Goal: Task Accomplishment & Management: Manage account settings

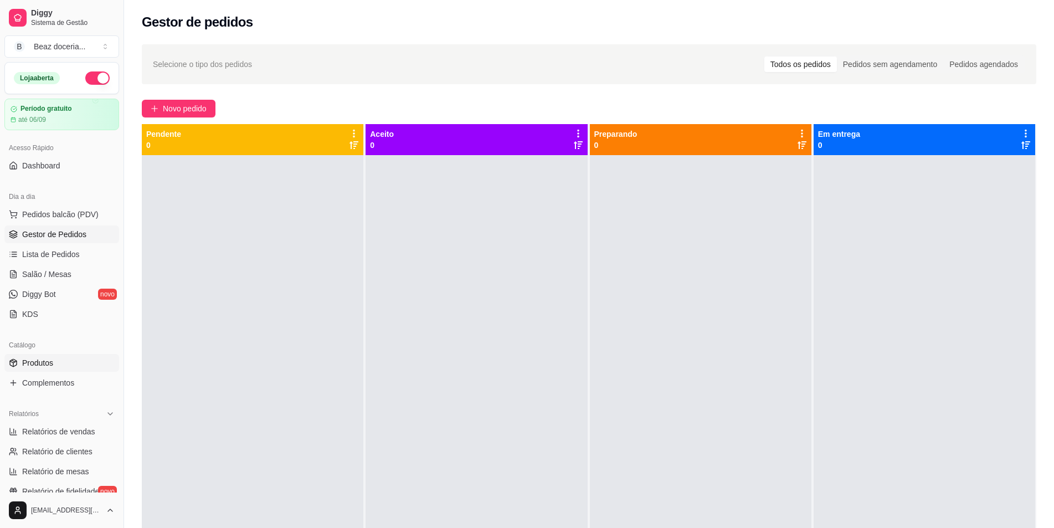
click at [74, 364] on link "Produtos" at bounding box center [61, 363] width 115 height 18
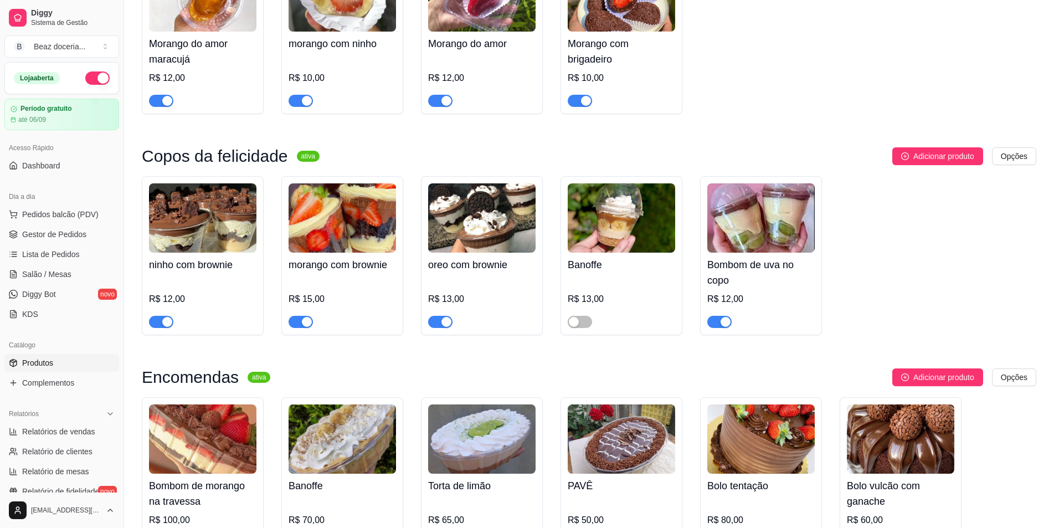
scroll to position [93, 0]
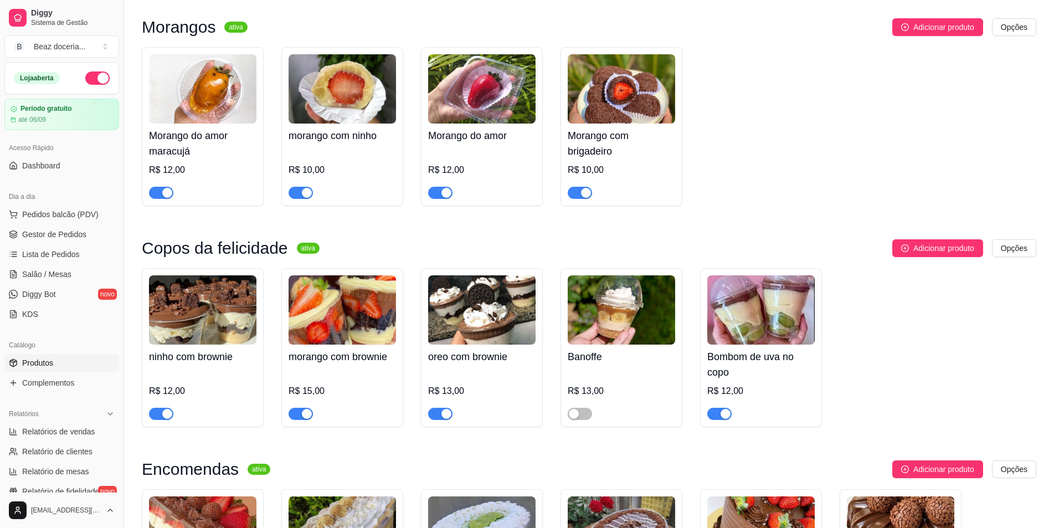
click at [496, 148] on div "R$ 12,00" at bounding box center [481, 173] width 107 height 51
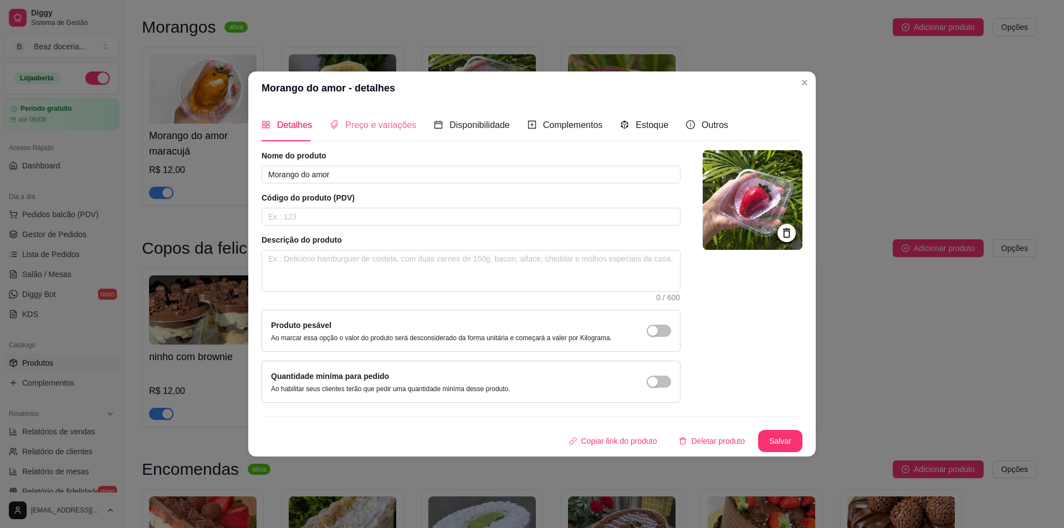
click at [365, 117] on div "Preço e variações" at bounding box center [373, 125] width 86 height 32
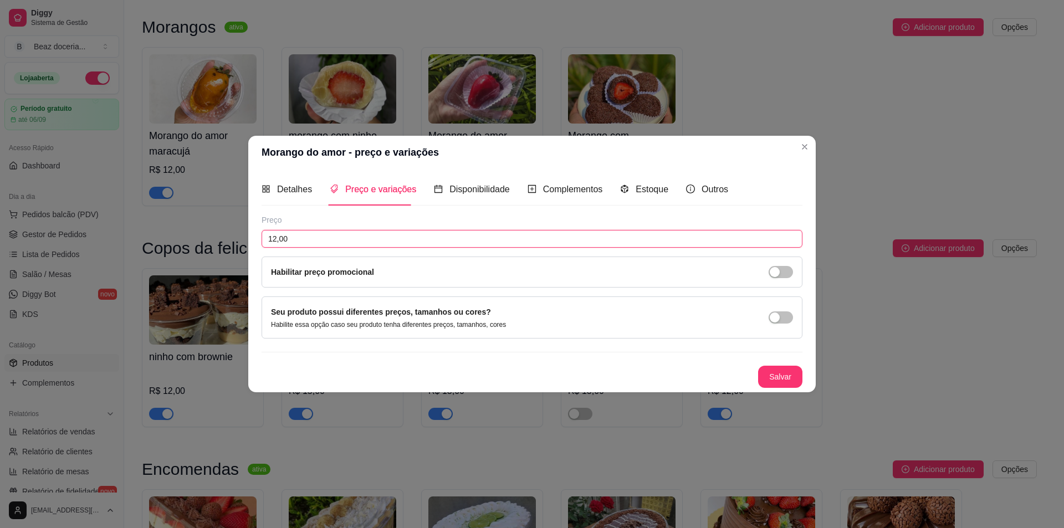
click at [308, 245] on input "12,00" at bounding box center [531, 239] width 541 height 18
type input "8,00"
click at [794, 375] on button "Salvar" at bounding box center [779, 377] width 43 height 22
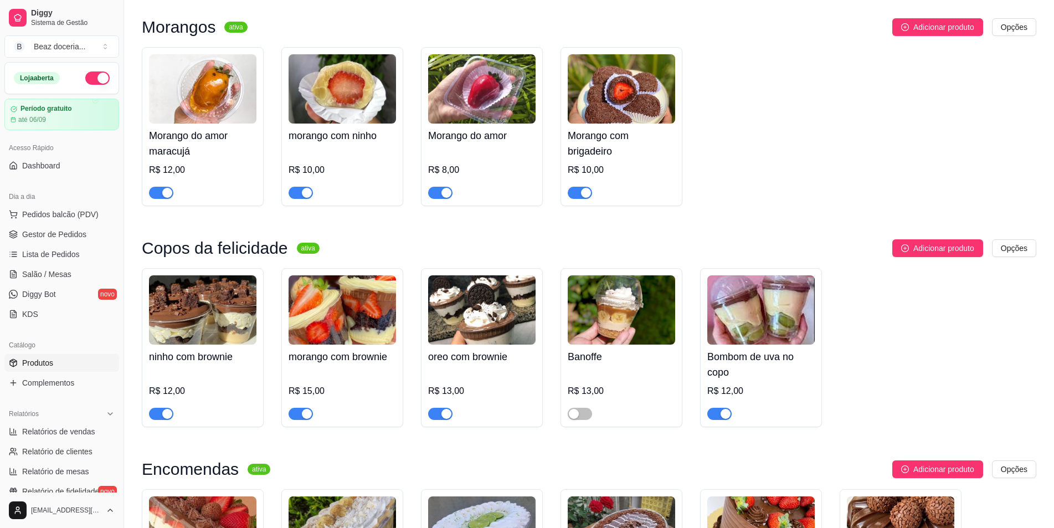
click at [198, 139] on h4 "Morango do amor maracujá" at bounding box center [202, 143] width 107 height 31
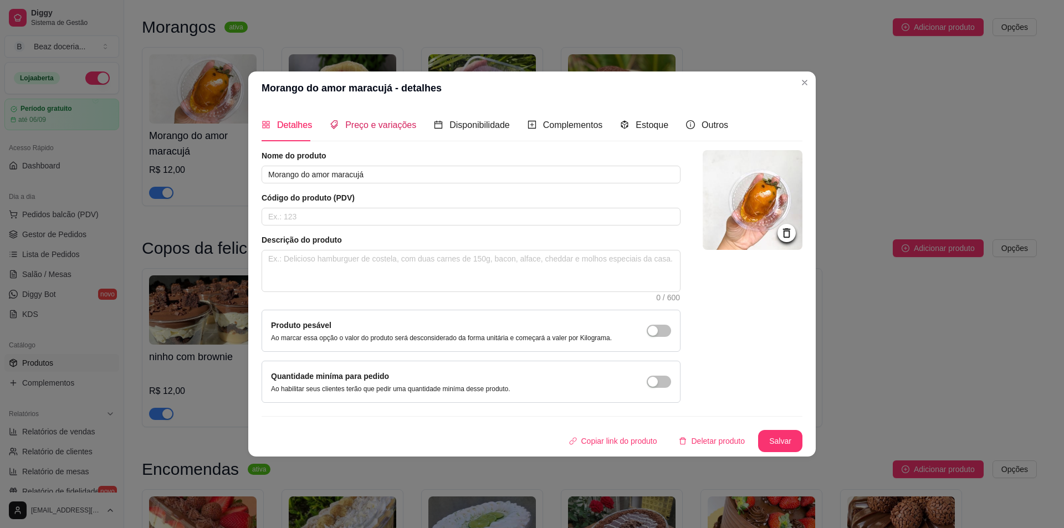
click at [378, 130] on span "Preço e variações" at bounding box center [380, 124] width 71 height 9
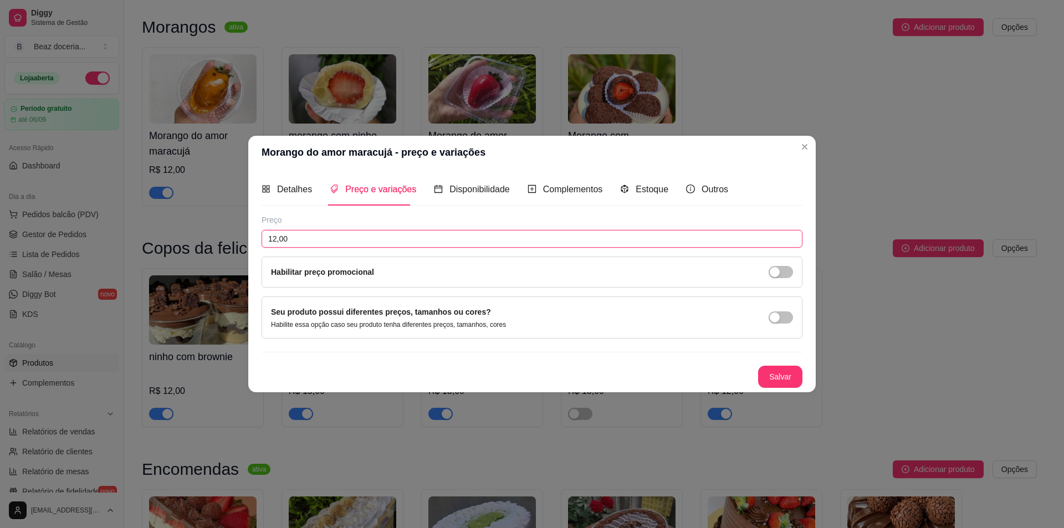
click at [306, 245] on input "12,00" at bounding box center [531, 239] width 541 height 18
type input "10,00"
click at [786, 383] on button "Salvar" at bounding box center [779, 377] width 43 height 22
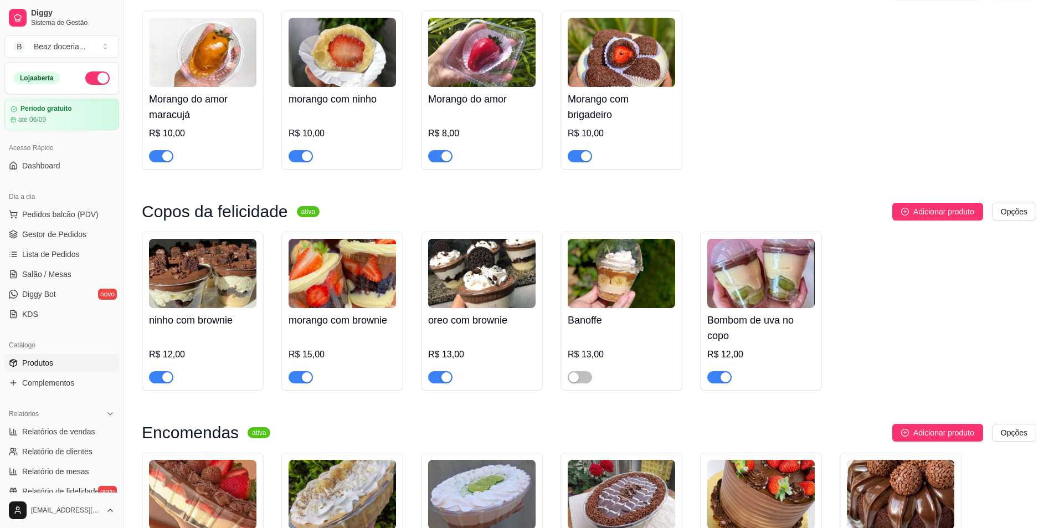
scroll to position [37, 0]
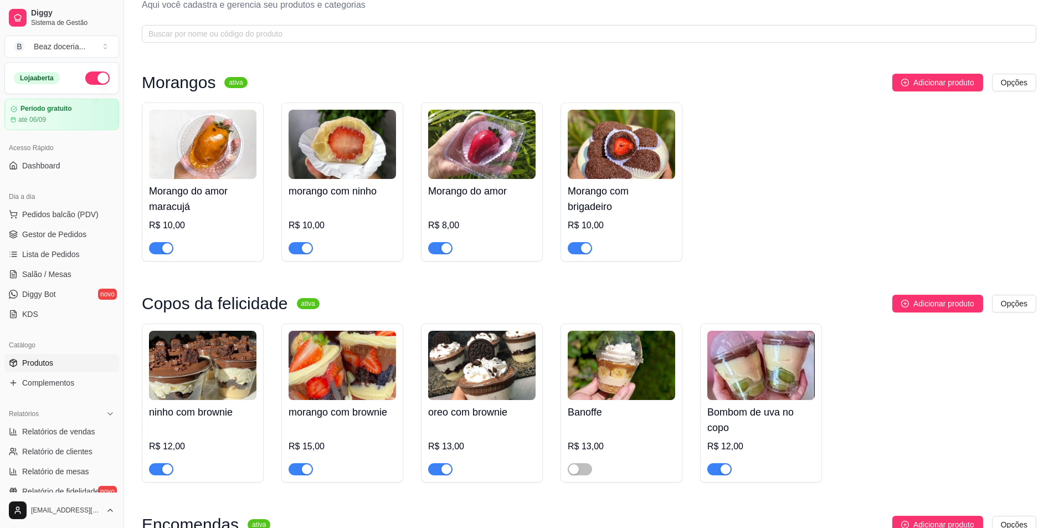
click at [358, 196] on h4 "morango com ninho" at bounding box center [342, 191] width 107 height 16
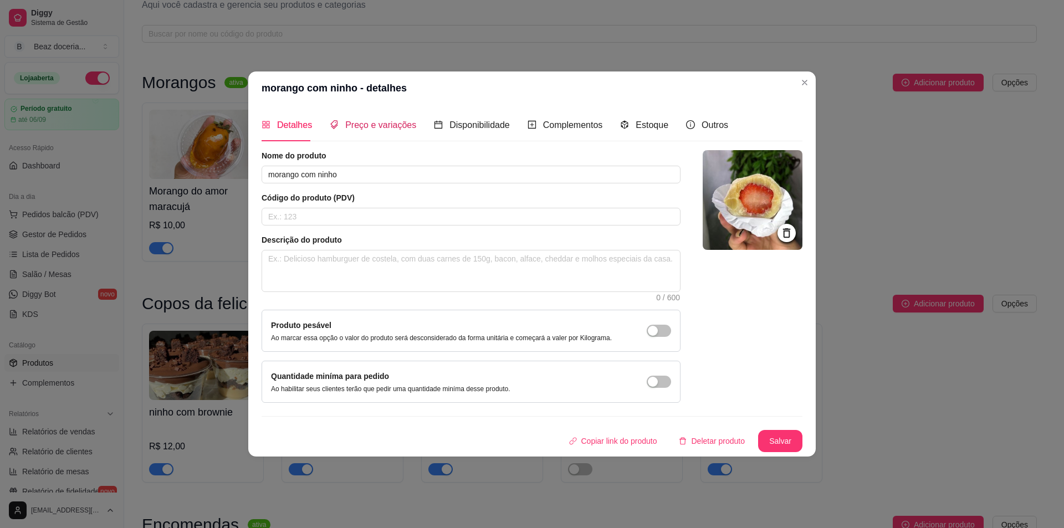
click at [382, 126] on span "Preço e variações" at bounding box center [380, 124] width 71 height 9
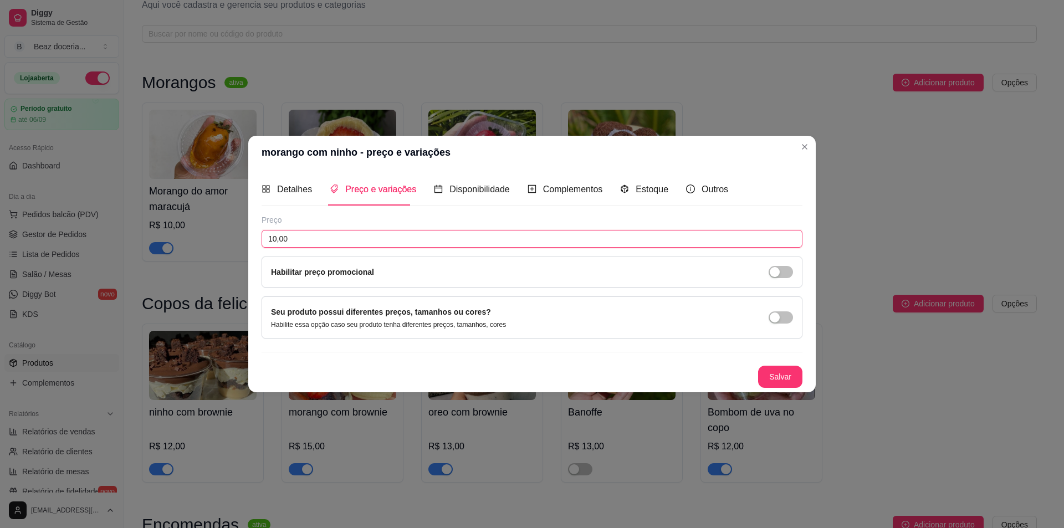
click at [327, 243] on input "10,00" at bounding box center [531, 239] width 541 height 18
type input "8,00"
click at [789, 382] on button "Salvar" at bounding box center [780, 377] width 44 height 22
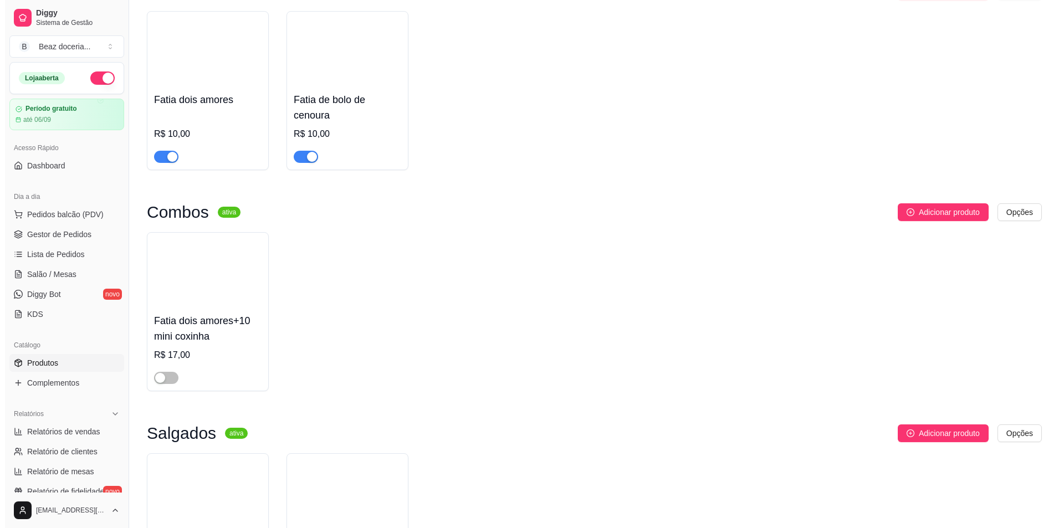
scroll to position [1145, 0]
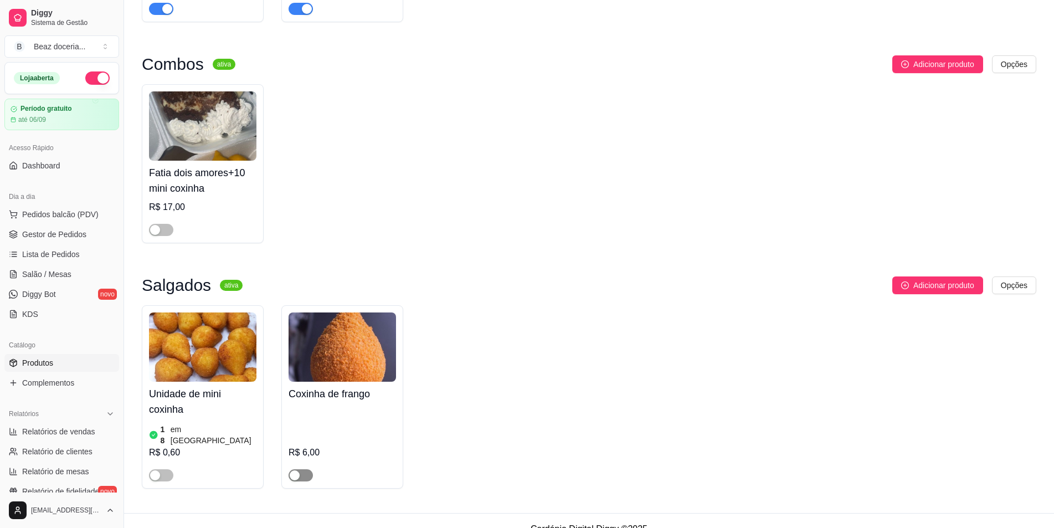
click at [297, 470] on div "button" at bounding box center [295, 475] width 10 height 10
click at [226, 437] on div "18 em [GEOGRAPHIC_DATA]" at bounding box center [202, 435] width 107 height 22
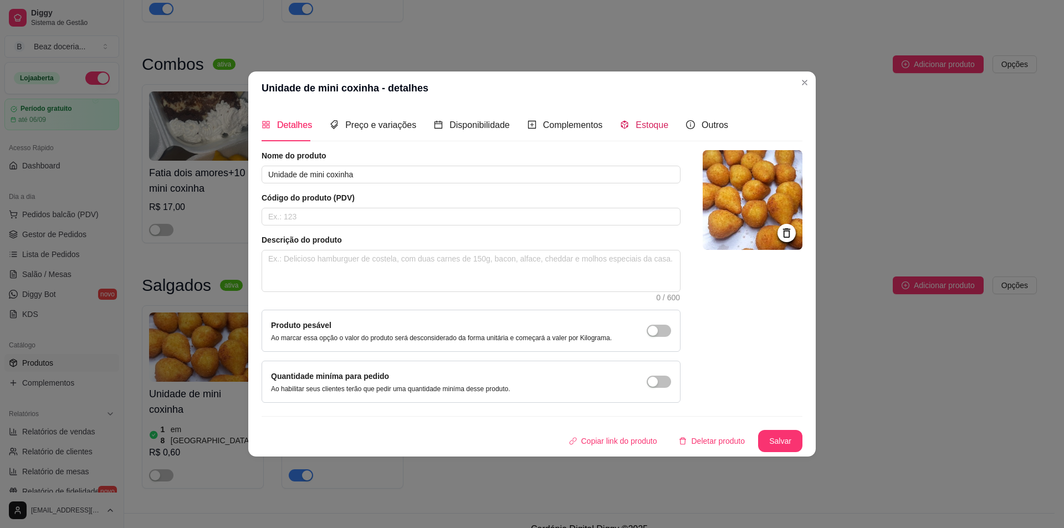
click at [643, 126] on span "Estoque" at bounding box center [651, 124] width 33 height 9
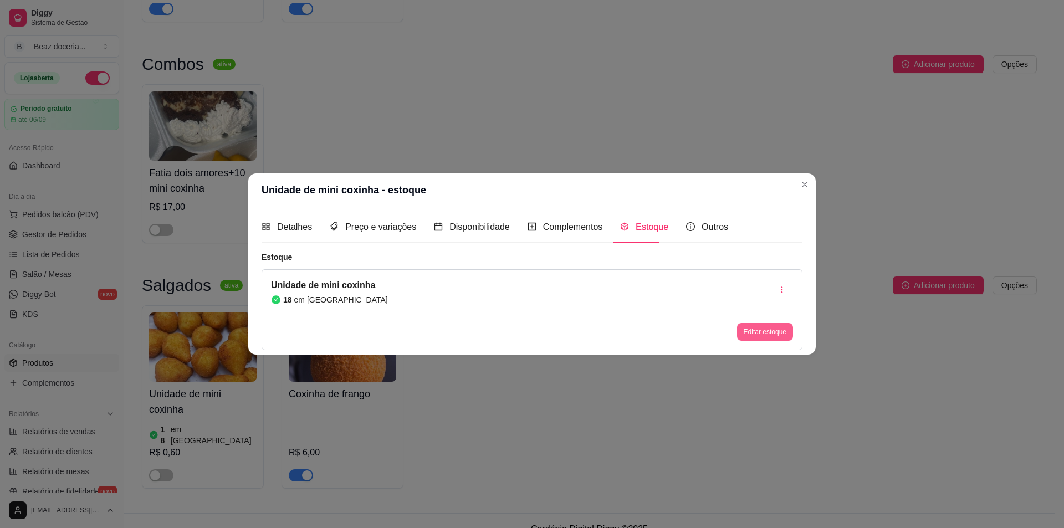
click at [764, 324] on button "Editar estoque" at bounding box center [765, 332] width 56 height 18
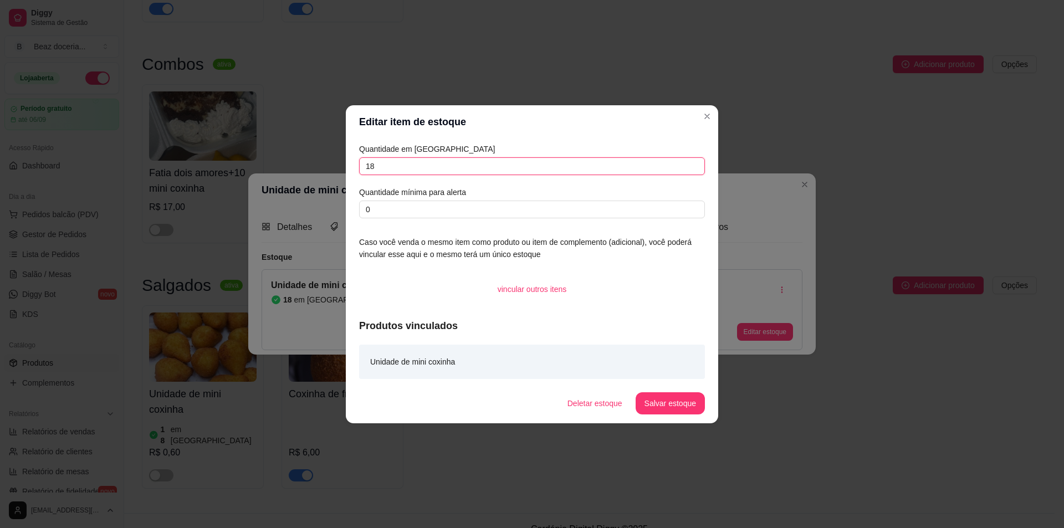
click at [392, 170] on input "18" at bounding box center [532, 166] width 346 height 18
type input "1"
type input "0"
click at [610, 400] on button "Deletar estoque" at bounding box center [594, 403] width 73 height 22
drag, startPoint x: 567, startPoint y: 355, endPoint x: 571, endPoint y: 363, distance: 8.9
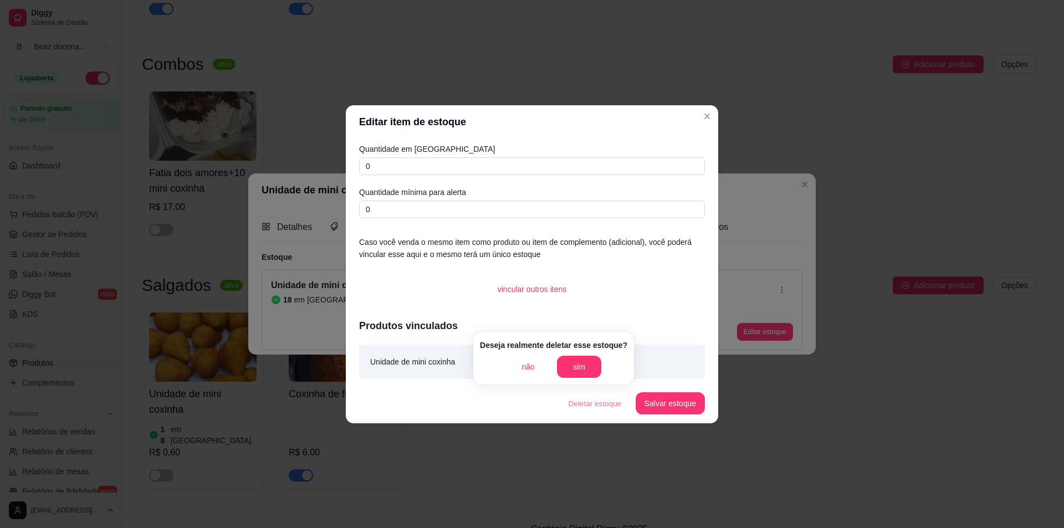
click at [571, 363] on div "Deseja realmente deletar esse estoque? não sim" at bounding box center [553, 358] width 161 height 52
click at [571, 363] on button "sim" at bounding box center [579, 367] width 44 height 22
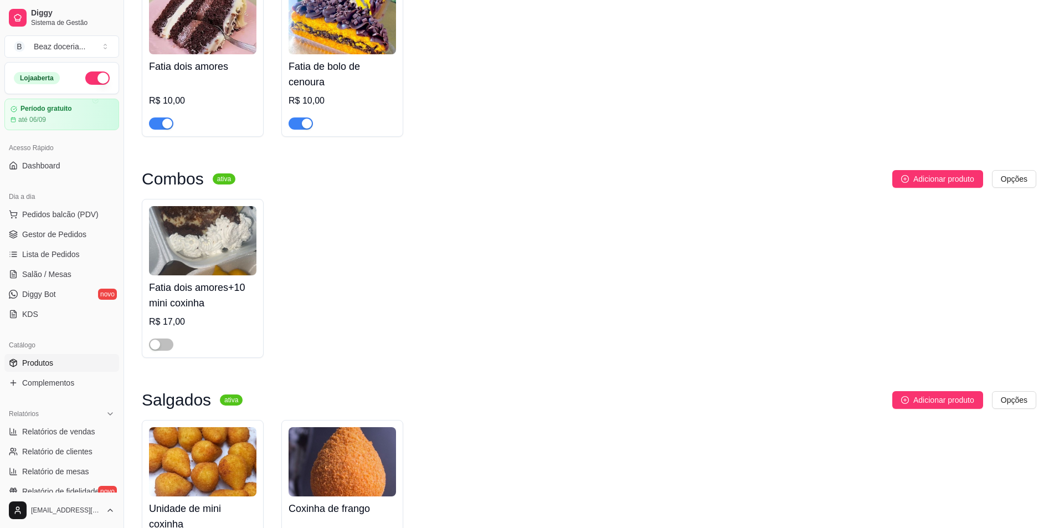
scroll to position [1141, 0]
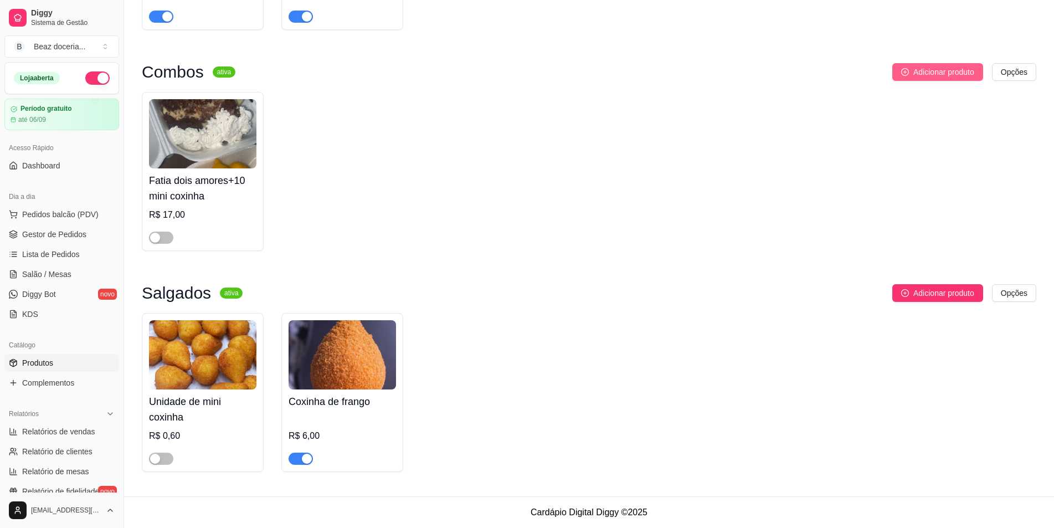
click at [959, 72] on span "Adicionar produto" at bounding box center [943, 72] width 61 height 12
click at [902, 68] on icon "plus-circle" at bounding box center [905, 72] width 8 height 8
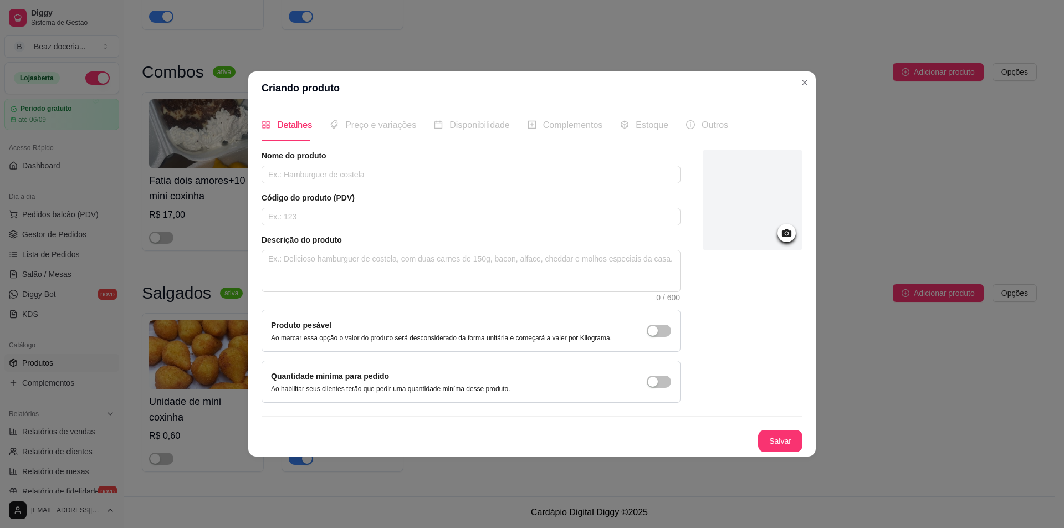
click at [782, 229] on icon at bounding box center [786, 233] width 13 height 13
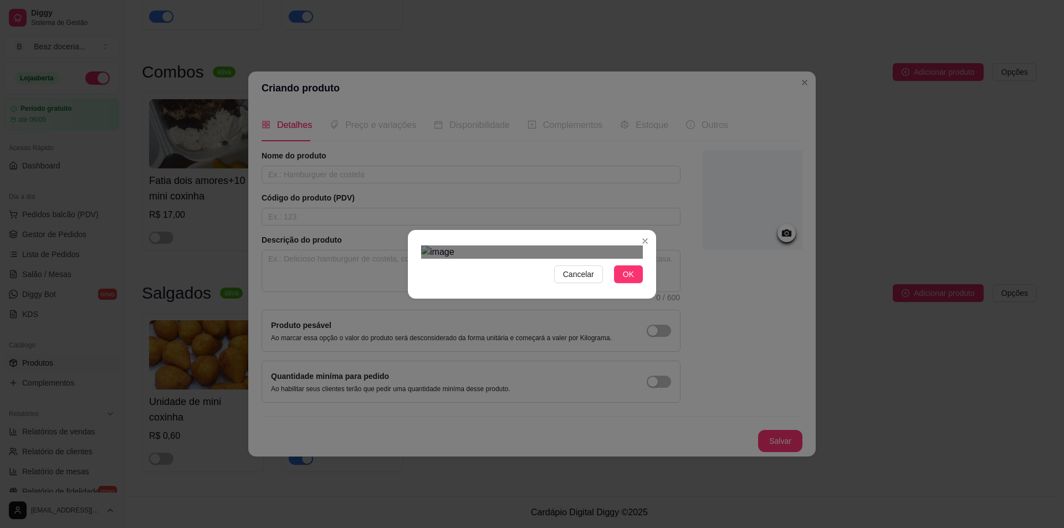
click at [506, 305] on div "Use the arrow keys to move the crop selection area" at bounding box center [520, 337] width 199 height 150
click at [537, 245] on img at bounding box center [532, 251] width 222 height 13
click at [305, 473] on div "Cancelar OK" at bounding box center [532, 264] width 1064 height 528
click at [650, 288] on div "Cancelar OK" at bounding box center [532, 264] width 248 height 47
click at [511, 305] on div "Use the arrow keys to move the crop selection area" at bounding box center [518, 358] width 106 height 106
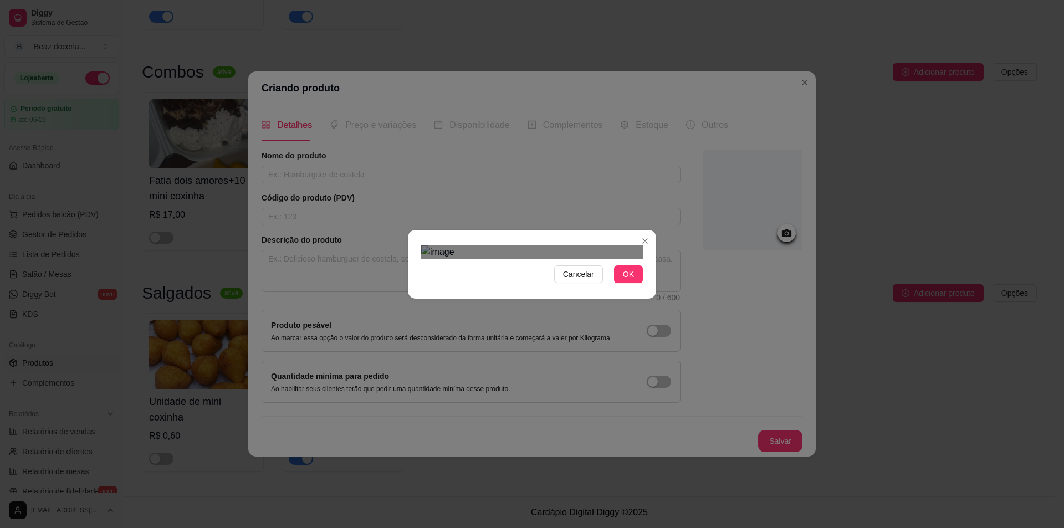
click at [564, 311] on div "Use the arrow keys to move the crop selection area" at bounding box center [515, 361] width 101 height 101
click at [533, 311] on div "Use the arrow keys to move the crop selection area" at bounding box center [515, 361] width 101 height 101
click at [628, 288] on div "Cancelar OK" at bounding box center [532, 264] width 248 height 47
click at [630, 283] on button "OK" at bounding box center [628, 274] width 29 height 18
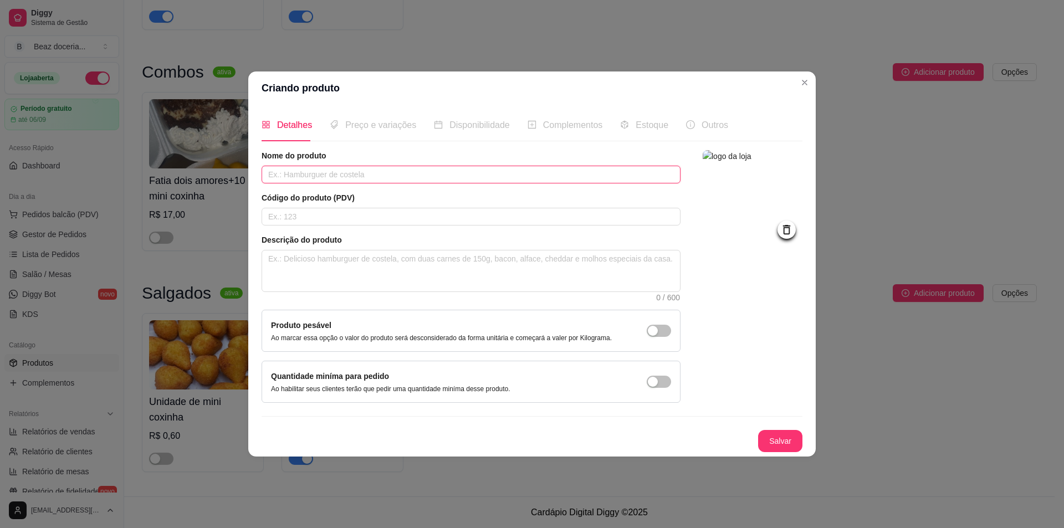
click at [441, 167] on input "text" at bounding box center [470, 175] width 419 height 18
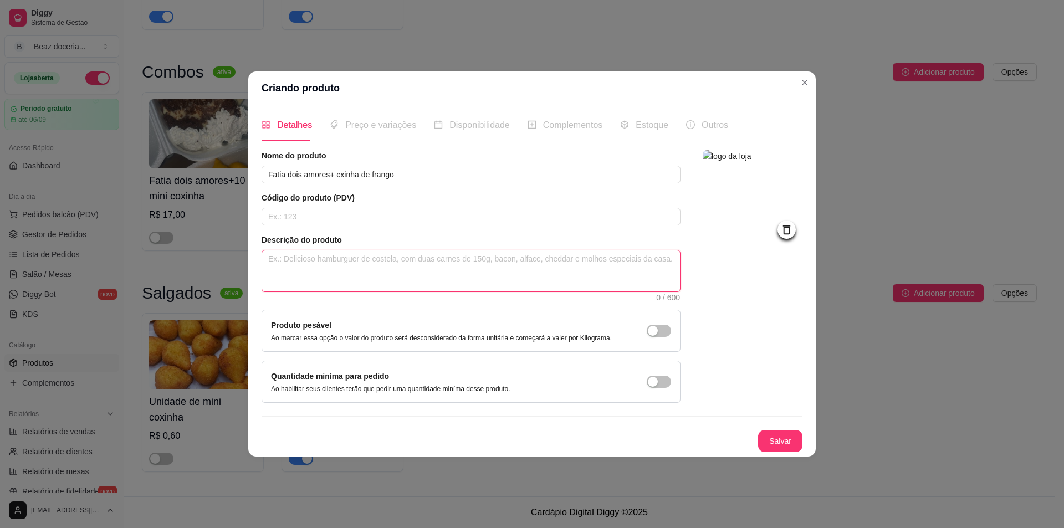
click at [355, 269] on textarea at bounding box center [471, 270] width 418 height 41
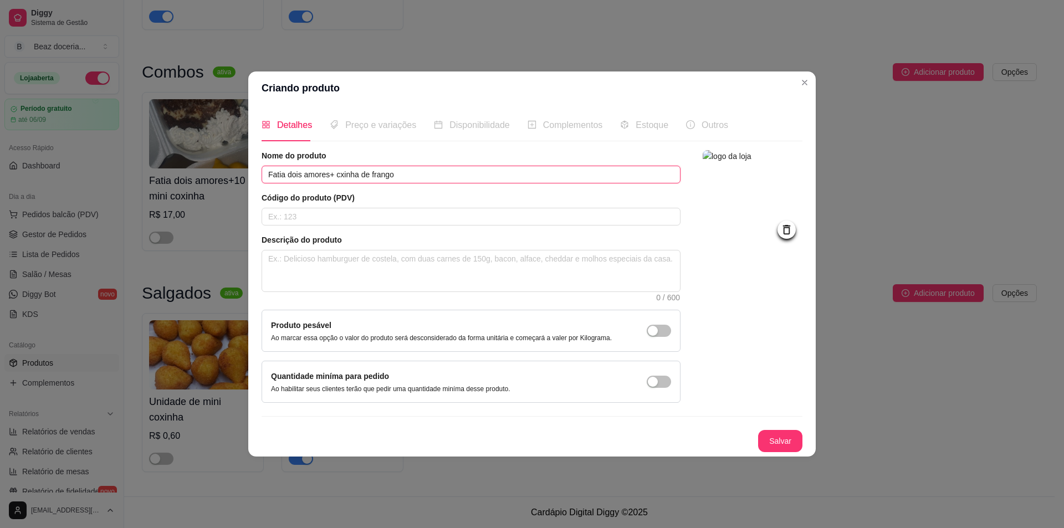
click at [340, 174] on input "Fatia dois amores+ cxinha de frango" at bounding box center [470, 175] width 419 height 18
type input "Fatia dois amores+ coxinha de [PERSON_NAME]"
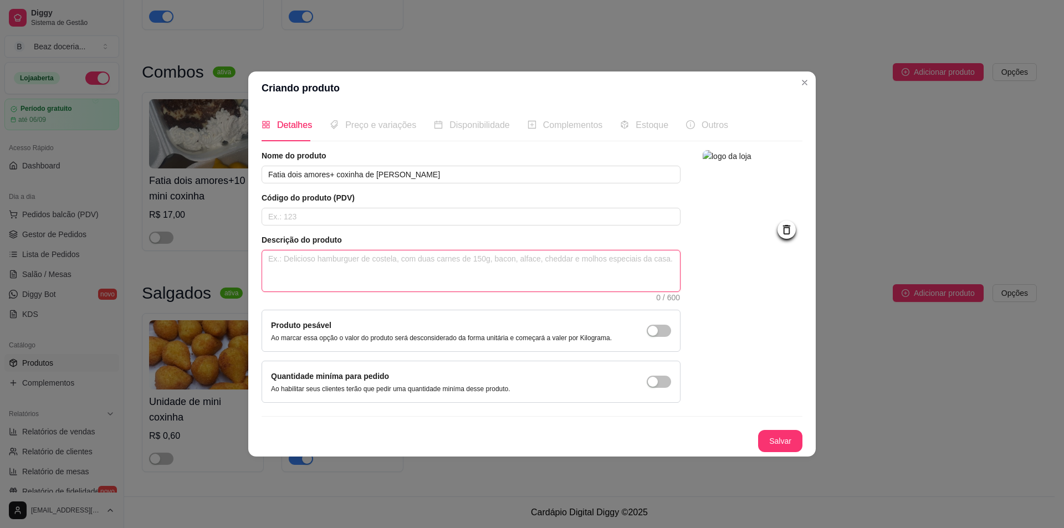
click at [353, 259] on textarea at bounding box center [471, 270] width 418 height 41
type textarea "Fa"
type textarea "Fat"
type textarea "Fati"
type textarea "Fatia"
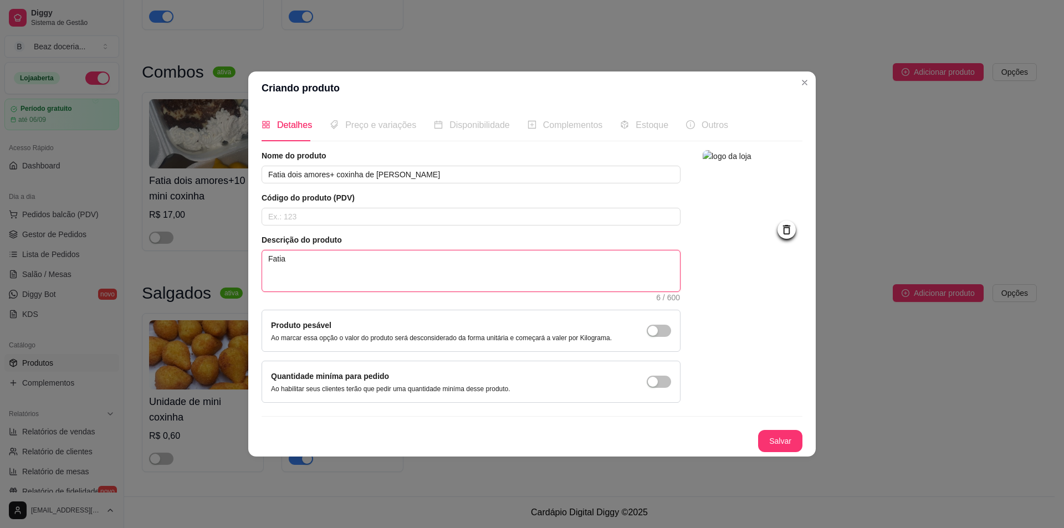
type textarea "Fatia d"
type textarea "Fatia de"
type textarea "Fatia de b"
type textarea "Fatia de bo"
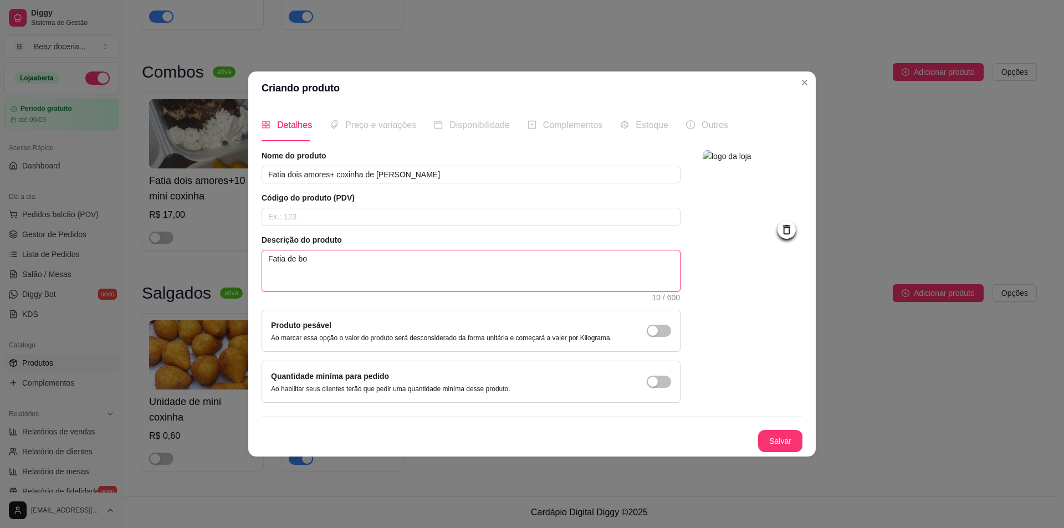
type textarea "Fatia de bol"
type textarea "Fatia de bolo"
type textarea "Fatia de bolo co"
type textarea "Fatia de bolo com"
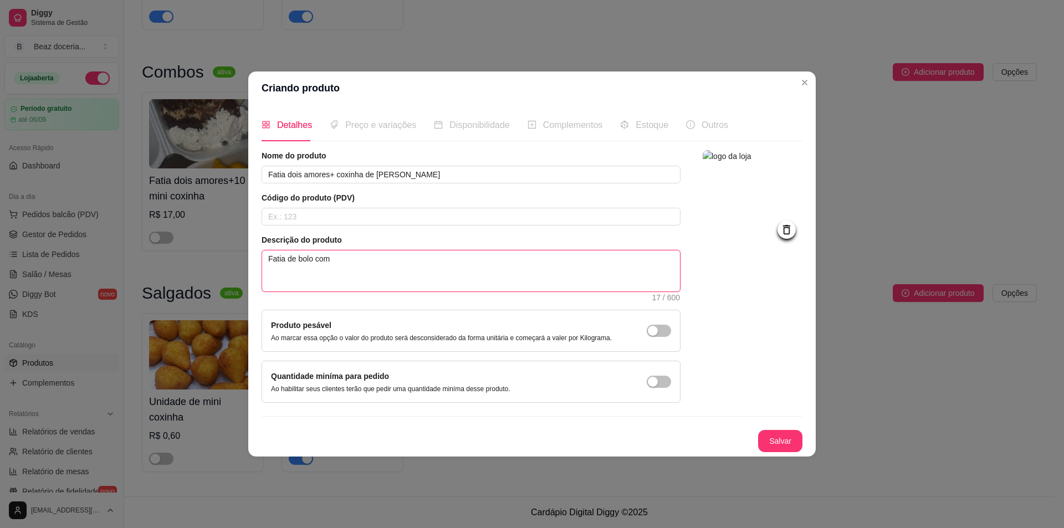
type textarea "Fatia de bolo com"
type textarea "Fatia de bolo com b"
type textarea "Fatia de bolo com br"
type textarea "Fatia de bolo com bri"
type textarea "Fatia de bolo com briga"
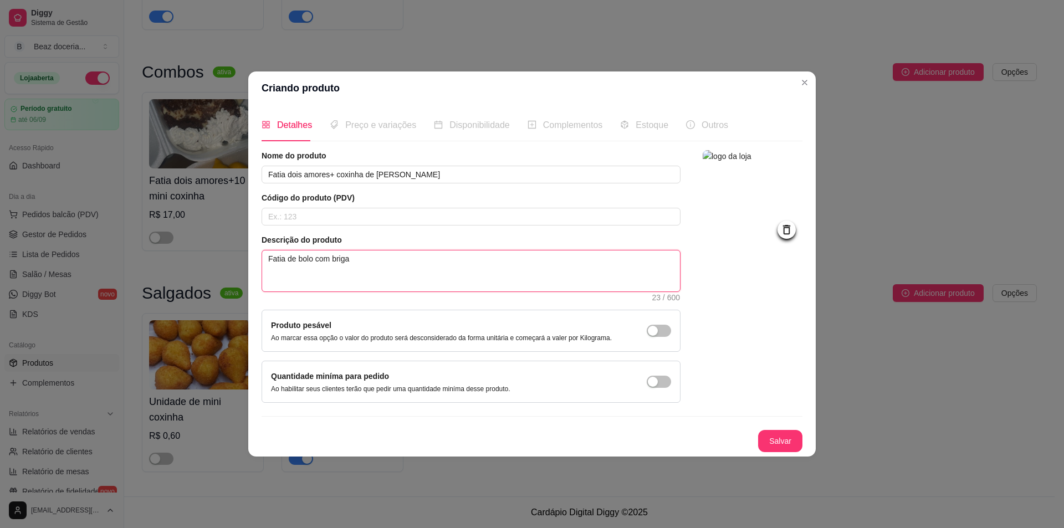
type textarea "Fatia de bolo com brigad"
type textarea "Fatia de bolo com brigade"
type textarea "Fatia de bolo com brigadei"
type textarea "Fatia de bolo com brigadeir"
type textarea "Fatia de bolo com brigadeiro"
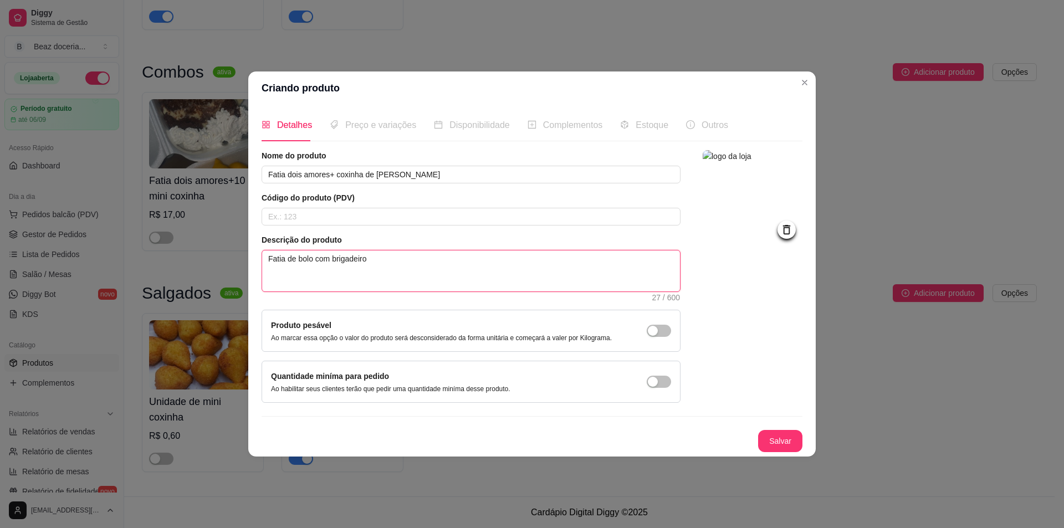
type textarea "Fatia de bolo com brigadeiro"
type textarea "Fatia de bolo com brigadeiro b"
type textarea "Fatia de bolo com brigadeiro br"
type textarea "Fatia de bolo com brigadeiro bra"
type textarea "Fatia de bolo com brigadeiro bran"
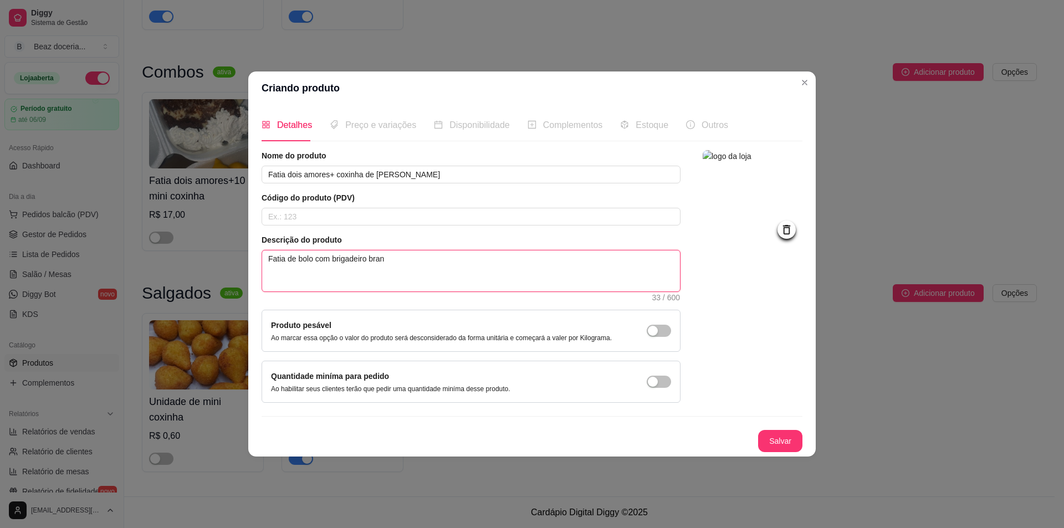
type textarea "Fatia de bolo com brigadeiro branc"
type textarea "Fatia de bolo com brigadeiro branco"
type textarea "Fatia de bolo com brigadeiro branco e"
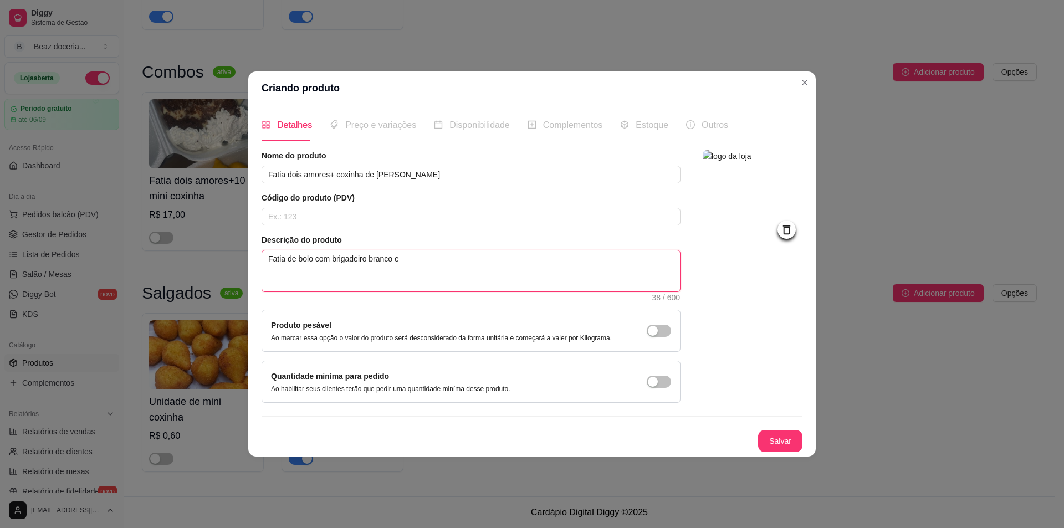
type textarea "Fatia de bolo com brigadeiro branco e b"
type textarea "Fatia de bolo com brigadeiro branco e br"
type textarea "Fatia de bolo com brigadeiro branco e bri"
type textarea "Fatia de bolo com brigadeiro branco e brig"
type textarea "Fatia de bolo com brigadeiro branco e briga"
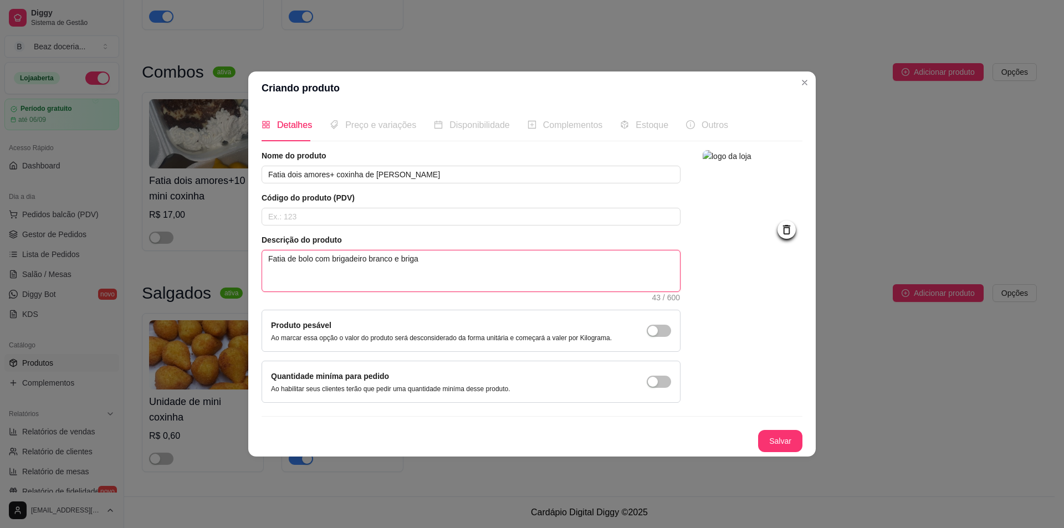
type textarea "Fatia de bolo com brigadeiro branco e brigad"
type textarea "Fatia de bolo com brigadeiro branco e brigade"
type textarea "Fatia de bolo com brigadeiro branco e brigadei"
type textarea "Fatia de bolo com brigadeiro branco e brigadeir"
type textarea "Fatia de bolo com brigadeiro branco e brigadeiro"
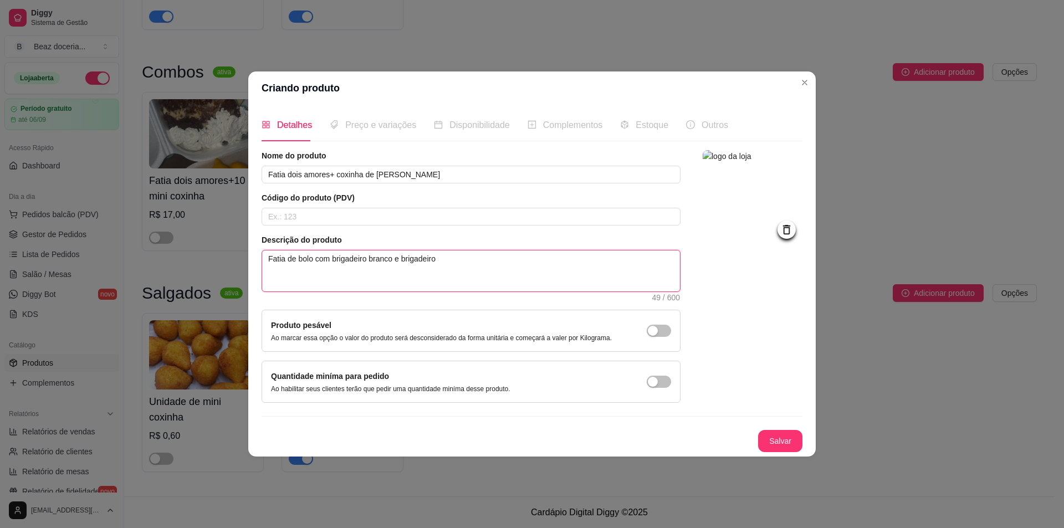
type textarea "Fatia de bolo com brigadeiro branco e brigadeiro"
type textarea "Fatia de bolo com brigadeiro branco e brigadeiro pre"
type textarea "Fatia de bolo com brigadeiro branco e brigadeiro pret"
type textarea "Fatia de bolo com brigadeiro branco e brigadeiro preto"
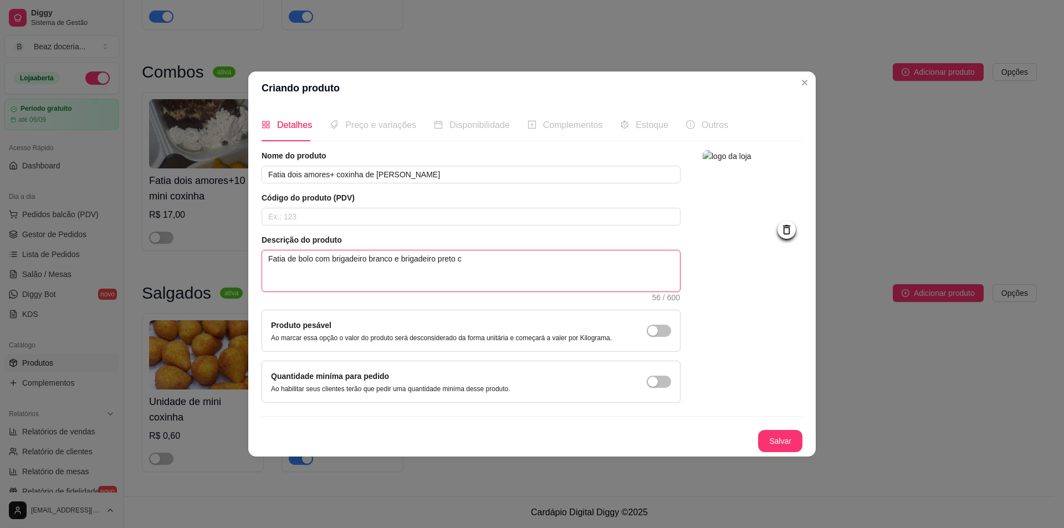
type textarea "Fatia de bolo com brigadeiro branco e brigadeiro preto co"
type textarea "Fatia de bolo com brigadeiro branco e brigadeiro preto com"
type textarea "Fatia de bolo com brigadeiro branco e brigadeiro preto com c"
type textarea "Fatia de bolo com brigadeiro branco e brigadeiro preto com co"
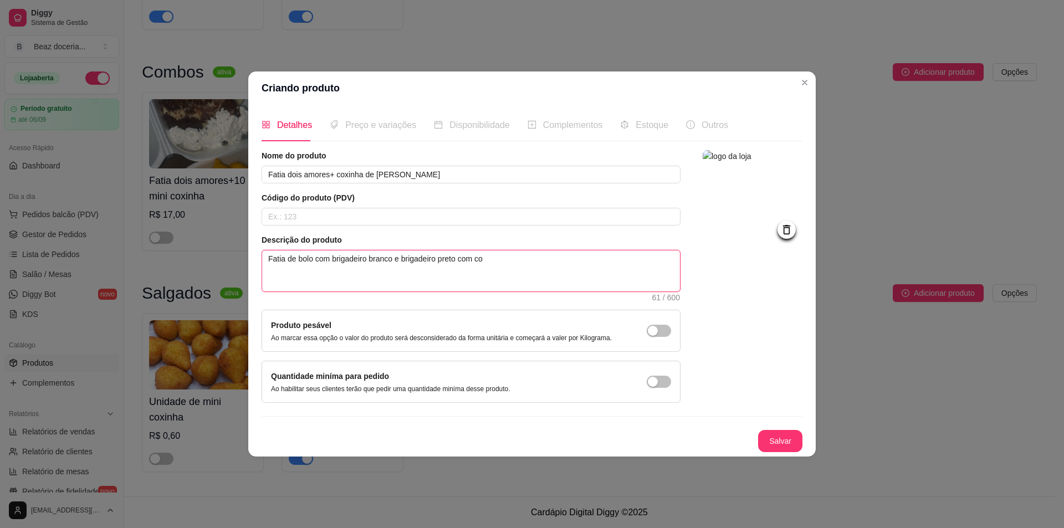
type textarea "Fatia de bolo com brigadeiro branco e brigadeiro preto com [PERSON_NAME]"
type textarea "Fatia de bolo com brigadeiro branco e brigadeiro preto com coxi"
type textarea "Fatia de bolo com brigadeiro branco e brigadeiro preto com coxin"
type textarea "Fatia de bolo com brigadeiro branco e brigadeiro preto com coxinh"
type textarea "Fatia de bolo com brigadeiro branco e brigadeiro preto com coxinha"
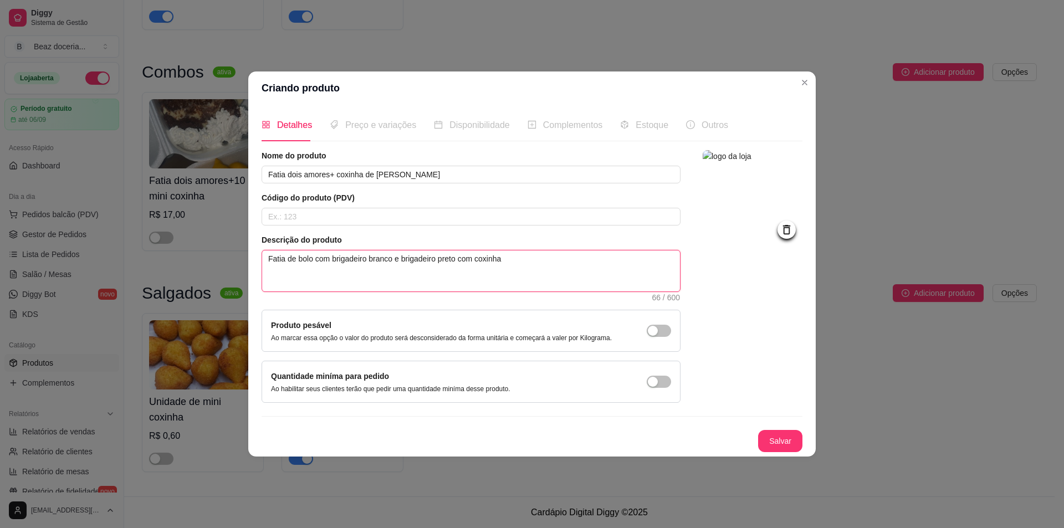
type textarea "Fatia de bolo com brigadeiro branco e brigadeiro preto com coxinha"
type textarea "Fatia de bolo com brigadeiro branco e brigadeiro preto com coxinha d"
type textarea "Fatia de bolo com brigadeiro branco e brigadeiro preto com coxinha de"
type textarea "Fatia de bolo com brigadeiro branco e brigadeiro preto com coxinha de f"
type textarea "Fatia de bolo com brigadeiro branco e brigadeiro preto com coxinha de fr"
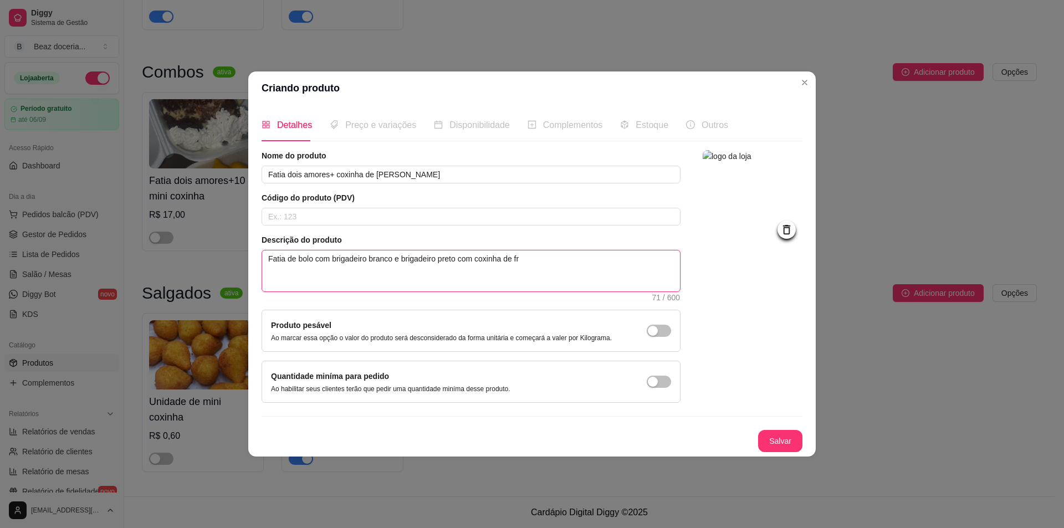
type textarea "Fatia de bolo com brigadeiro branco e brigadeiro preto com coxinha de fra"
type textarea "Fatia de bolo com brigadeiro branco e brigadeiro preto com coxinha de fran"
type textarea "Fatia de bolo com brigadeiro branco e brigadeiro preto com coxinha de frang"
type textarea "Fatia de bolo com brigadeiro branco e brigadeiro preto com coxinha de frango"
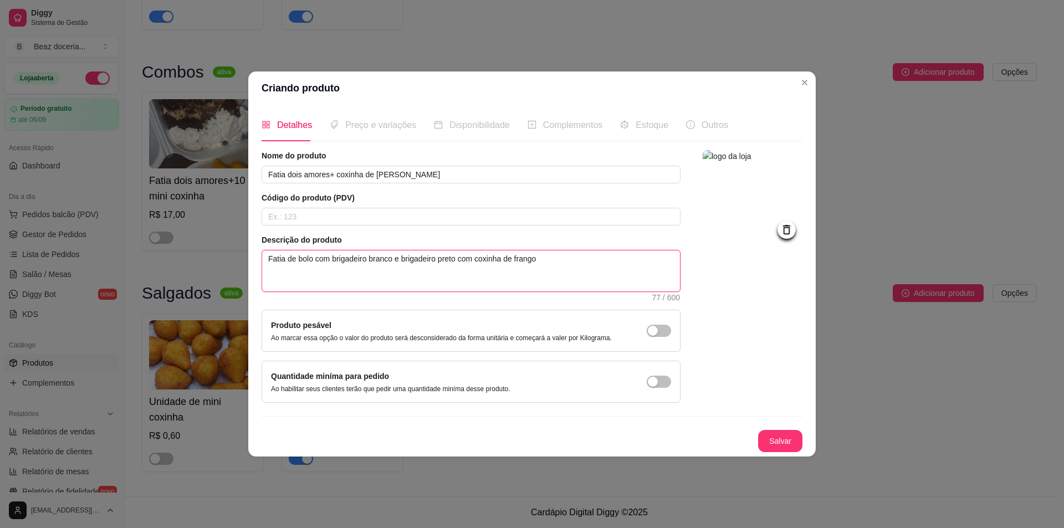
type textarea "Fatia de bolo com brigadeiro branco e brigadeiro preto com coxinha de [PERSON_N…"
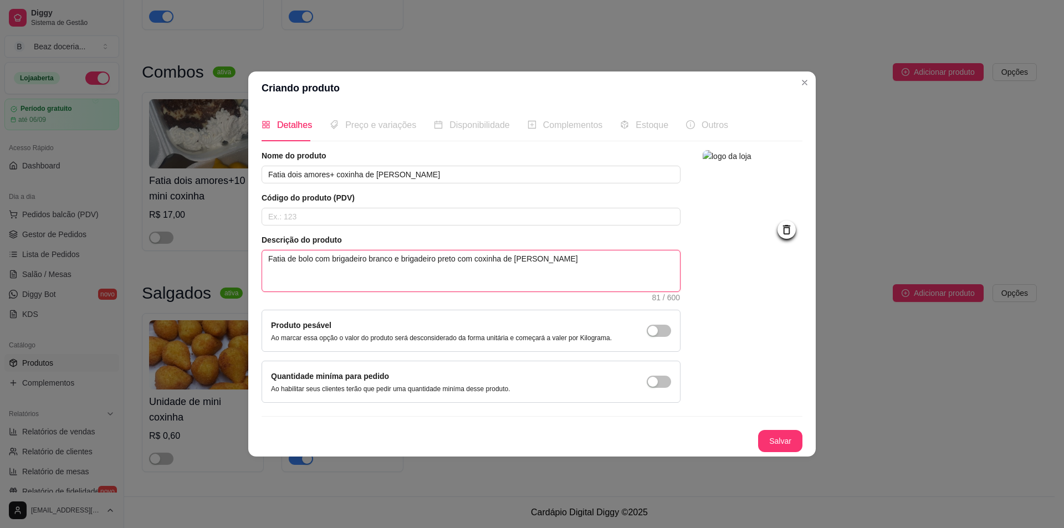
type textarea "Fatia de bolo com brigadeiro branco e brigadeiro preto com coxinha de [PERSON_N…"
click at [345, 126] on span "Preço e variações" at bounding box center [380, 124] width 71 height 9
click at [779, 439] on button "Salvar" at bounding box center [779, 441] width 43 height 22
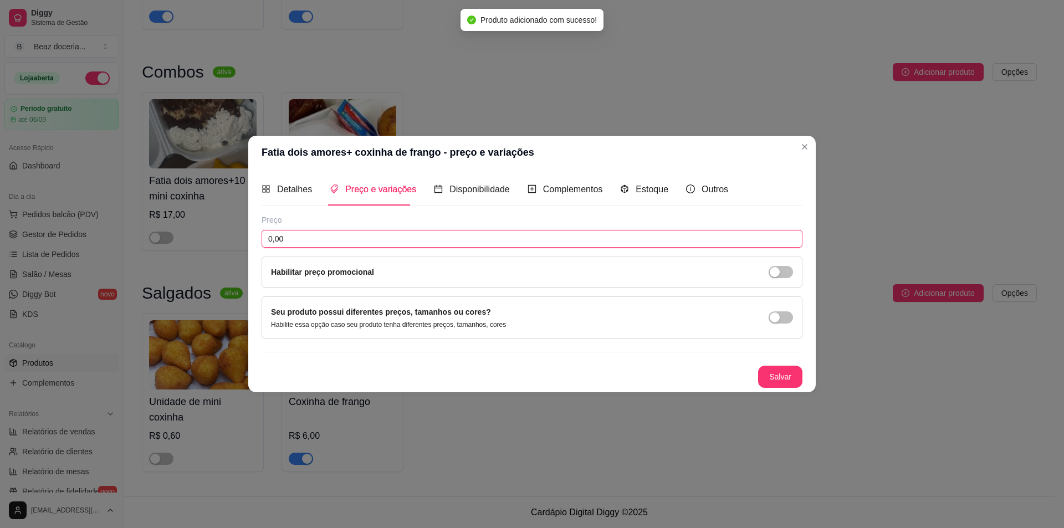
click at [332, 240] on input "0,00" at bounding box center [531, 239] width 541 height 18
type input "20,00"
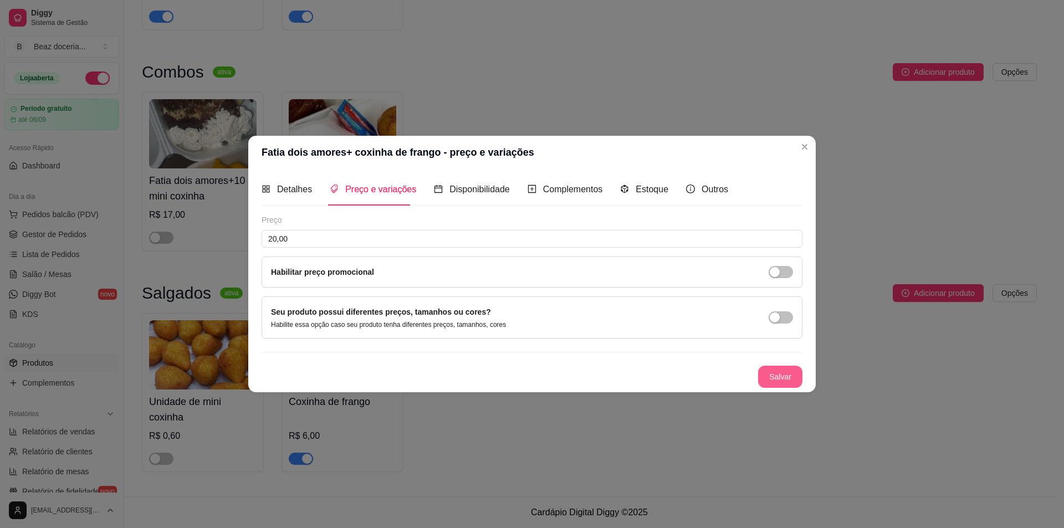
click at [775, 371] on button "Salvar" at bounding box center [780, 377] width 44 height 22
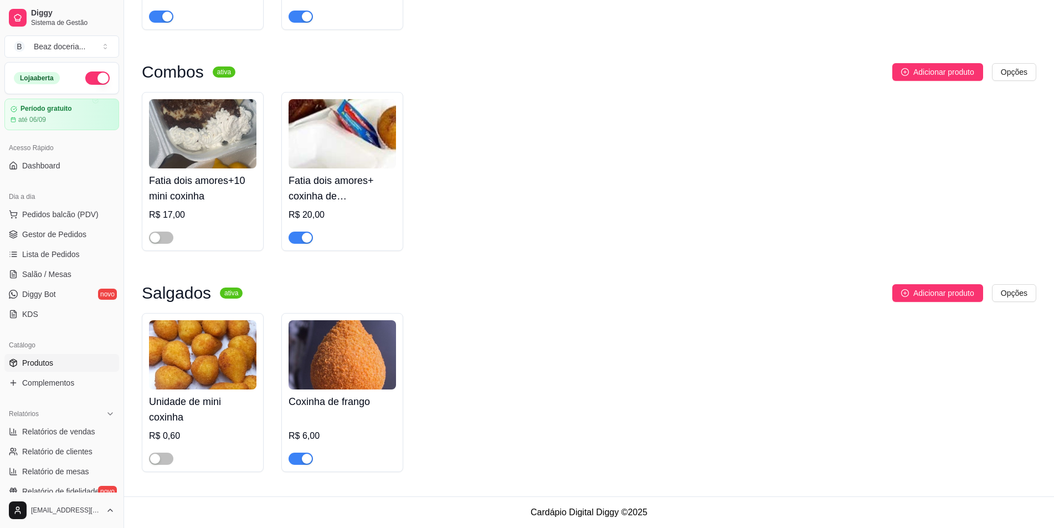
click at [178, 202] on h4 "Fatia dois amores+10 mini coxinha" at bounding box center [202, 188] width 107 height 31
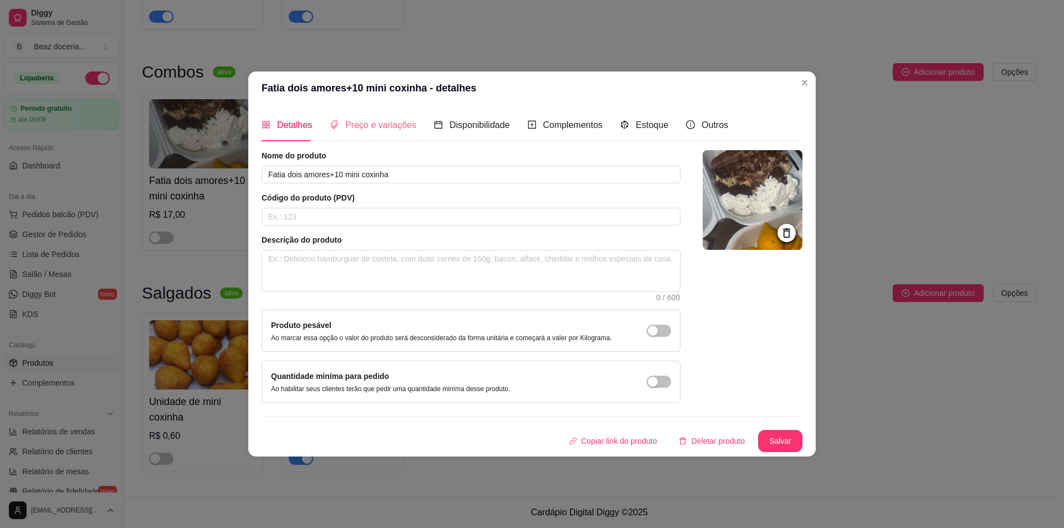
click at [377, 114] on div "Preço e variações" at bounding box center [373, 125] width 86 height 32
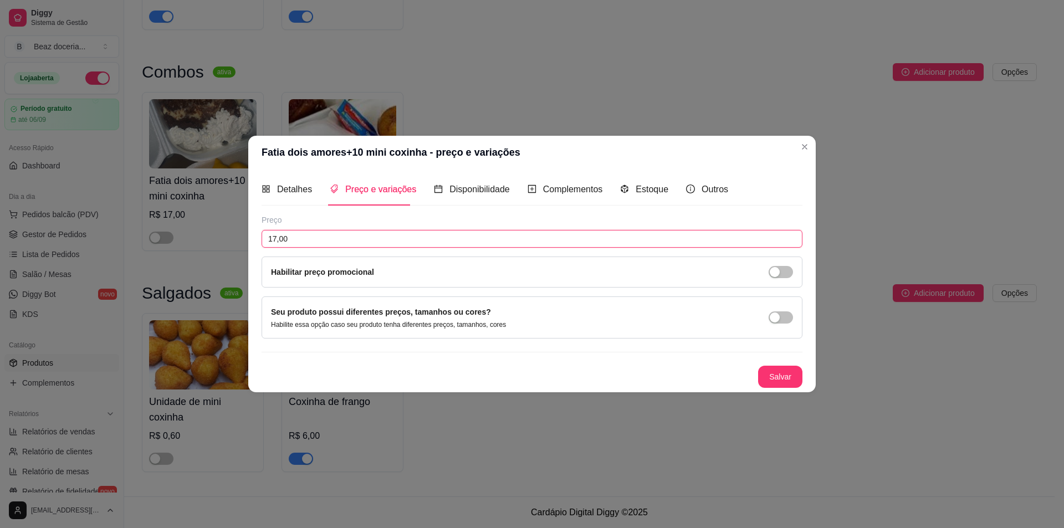
click at [328, 236] on input "17,00" at bounding box center [531, 239] width 541 height 18
type input "17,00"
click at [783, 379] on button "Salvar" at bounding box center [780, 377] width 44 height 22
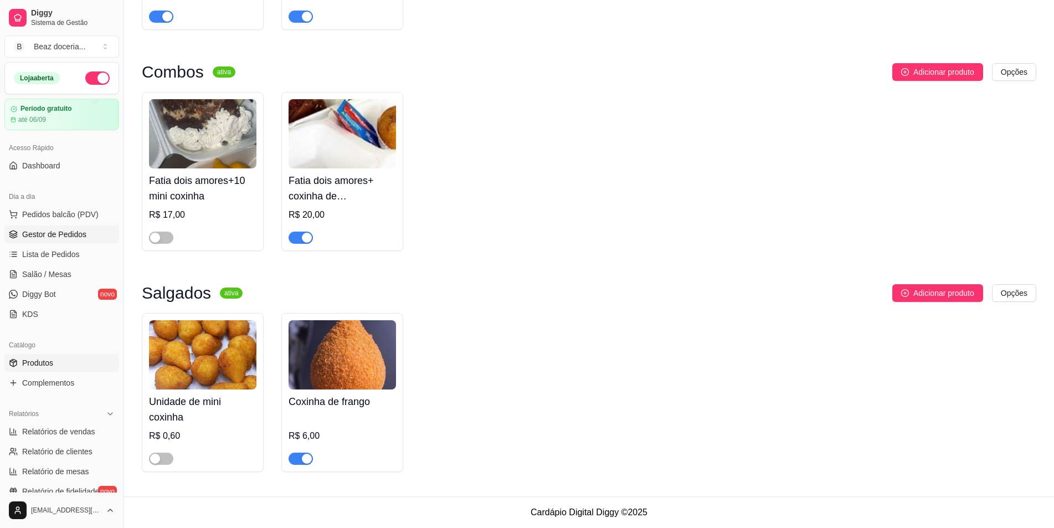
click at [64, 227] on link "Gestor de Pedidos" at bounding box center [61, 234] width 115 height 18
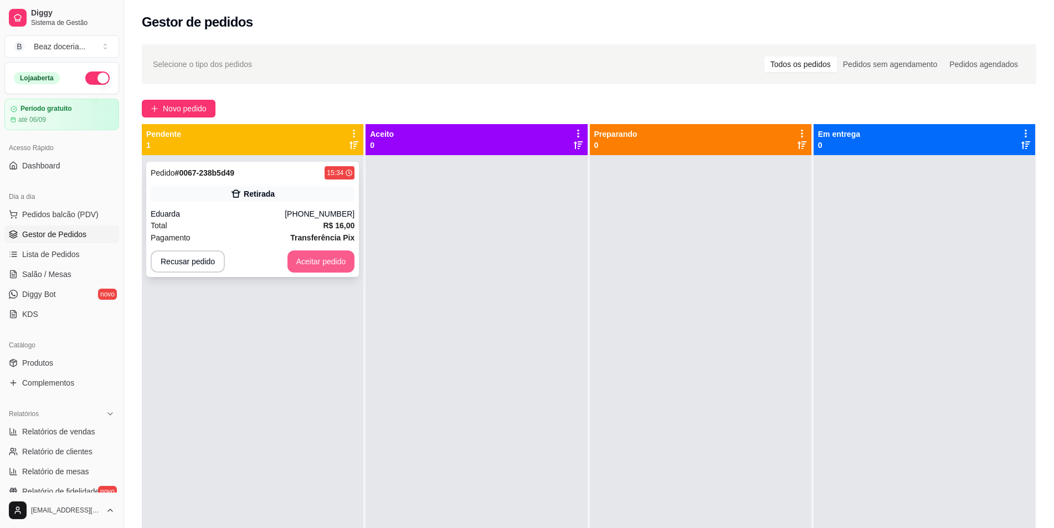
click at [314, 268] on button "Aceitar pedido" at bounding box center [322, 261] width 68 height 22
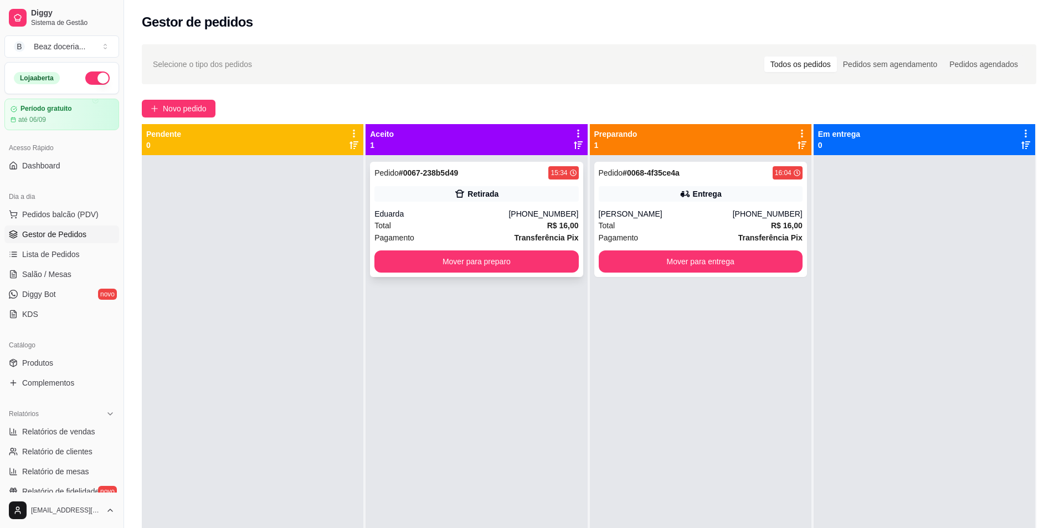
click at [509, 217] on div "Eduarda" at bounding box center [441, 213] width 134 height 11
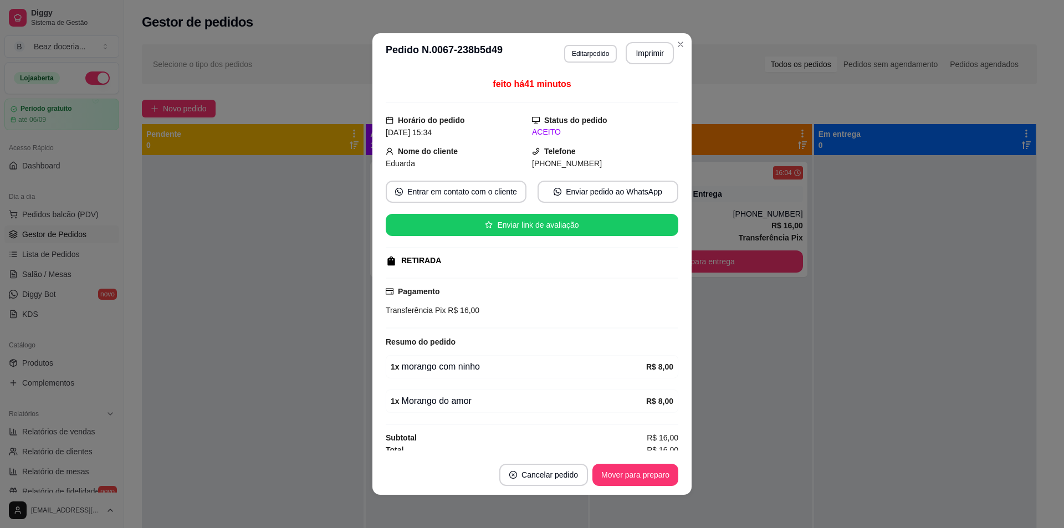
scroll to position [6, 0]
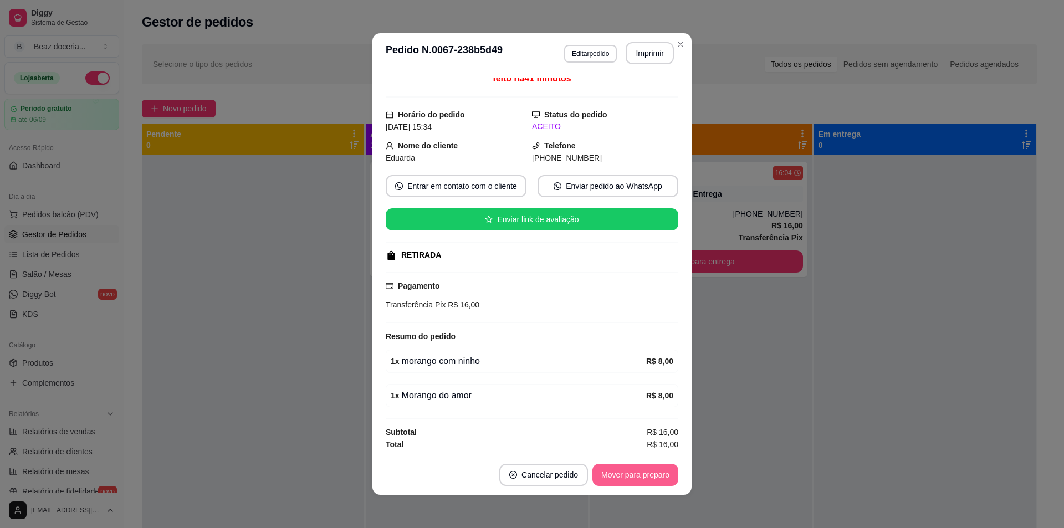
click at [643, 472] on button "Mover para preparo" at bounding box center [635, 475] width 86 height 22
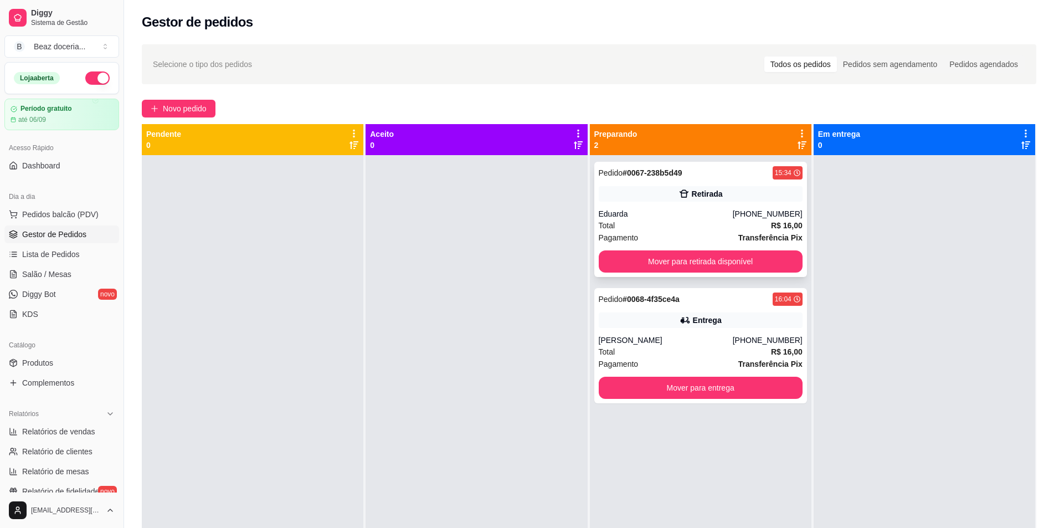
click at [746, 214] on div "[PHONE_NUMBER]" at bounding box center [768, 213] width 70 height 11
click at [732, 319] on div "Entrega" at bounding box center [701, 320] width 204 height 16
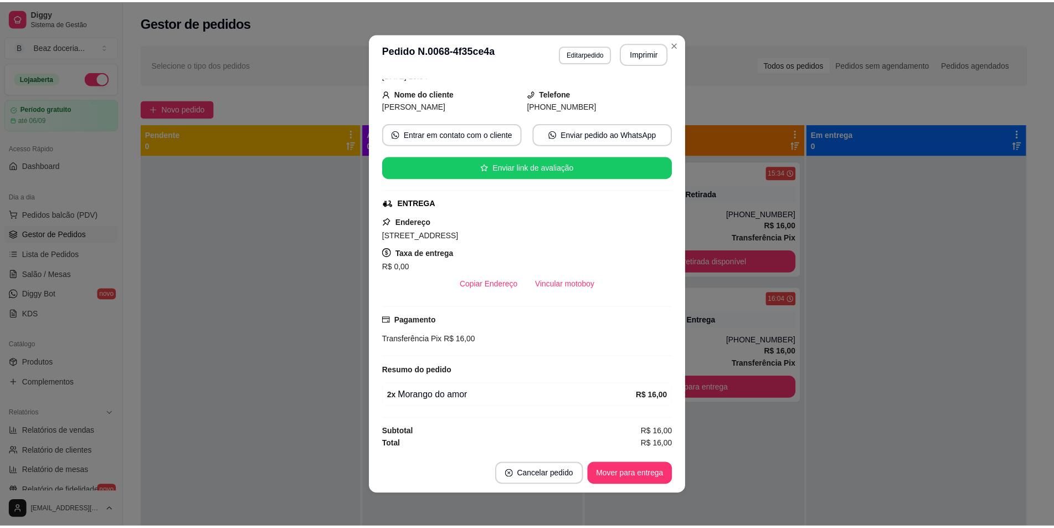
scroll to position [2, 0]
